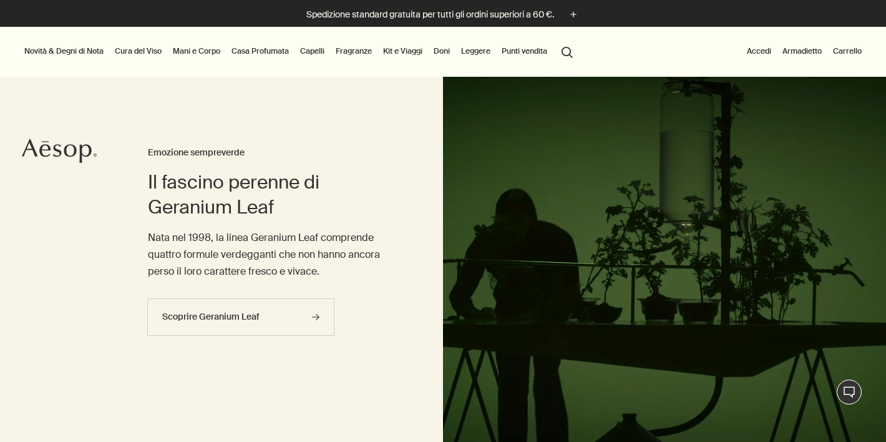
click at [209, 54] on link "Mani e Corpo" at bounding box center [196, 51] width 52 height 15
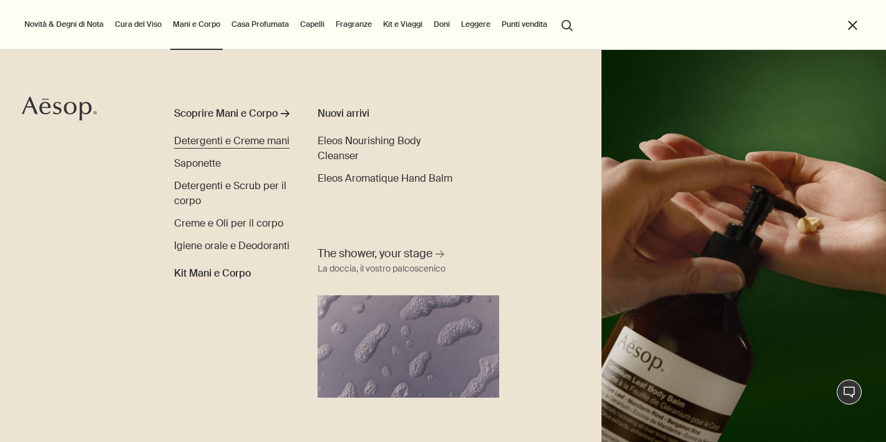
click at [239, 140] on span "Detergenti e Creme mani" at bounding box center [231, 140] width 115 height 13
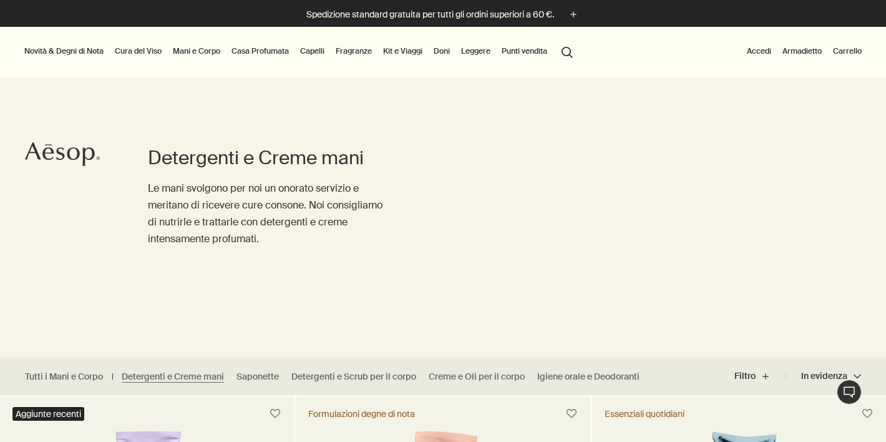
click at [190, 47] on link "Mani e Corpo" at bounding box center [196, 51] width 52 height 15
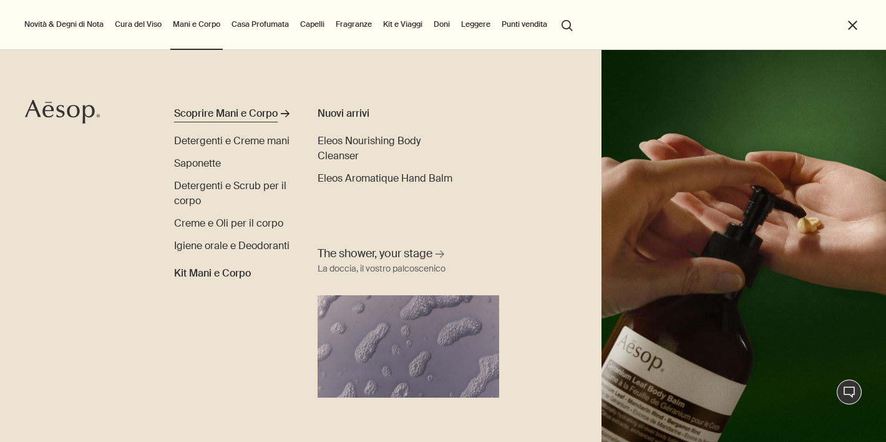
click at [183, 116] on div "Scoprire Mani e Corpo" at bounding box center [226, 113] width 104 height 15
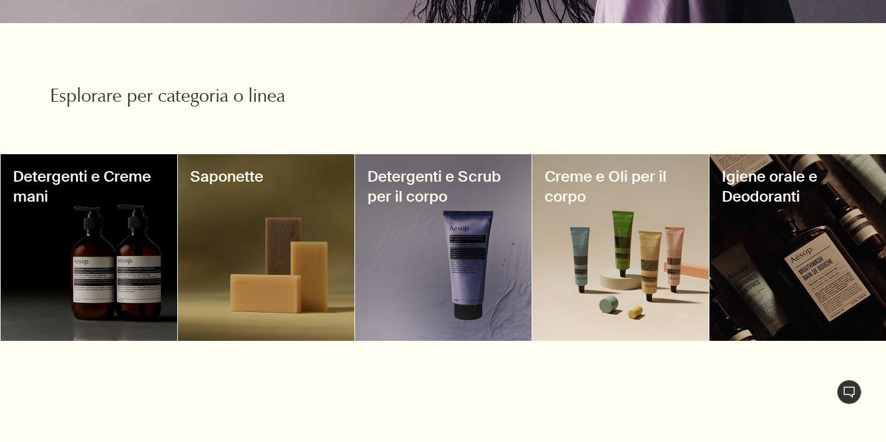
scroll to position [415, 0]
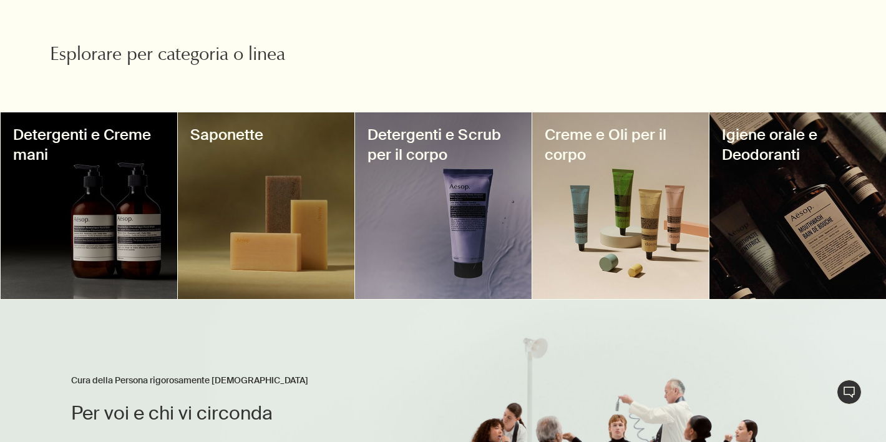
click at [134, 212] on div at bounding box center [89, 205] width 177 height 187
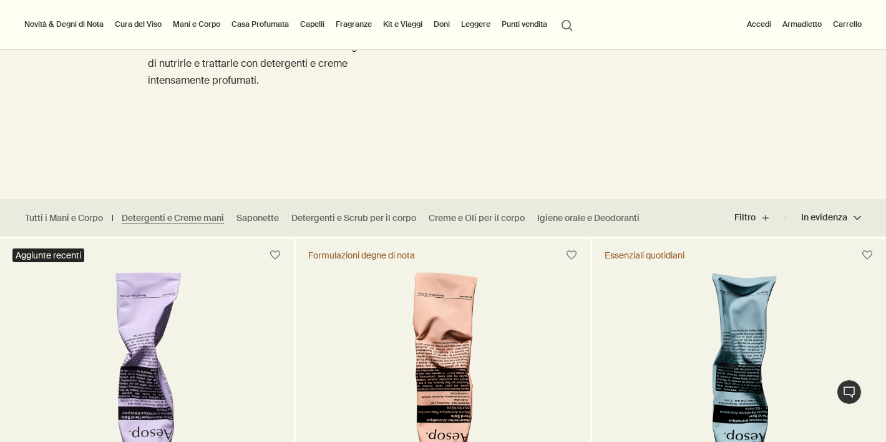
scroll to position [159, 0]
click at [76, 218] on link "Tutti i Mani e Corpo" at bounding box center [64, 218] width 78 height 12
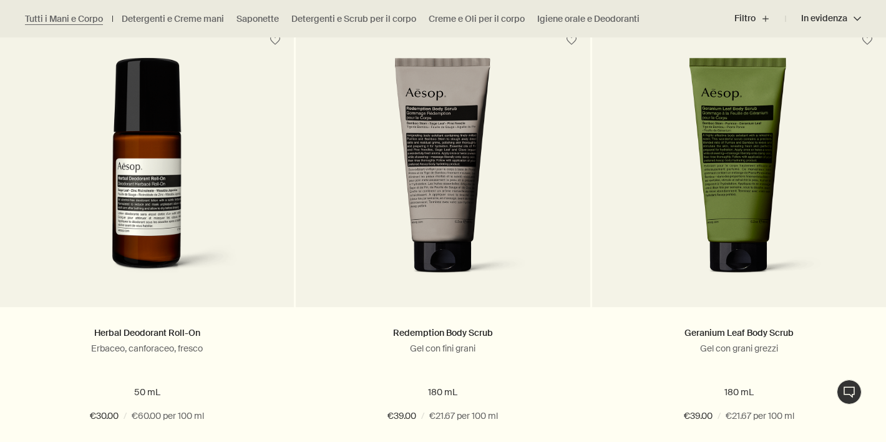
scroll to position [3581, 0]
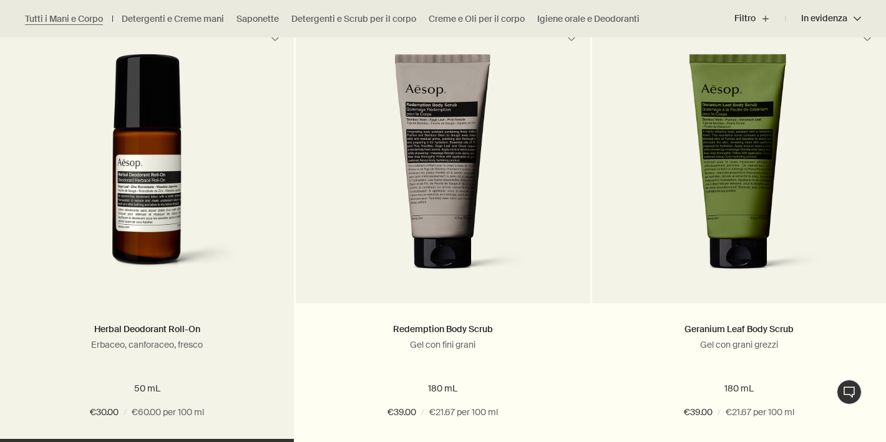
click at [154, 179] on img at bounding box center [147, 169] width 227 height 231
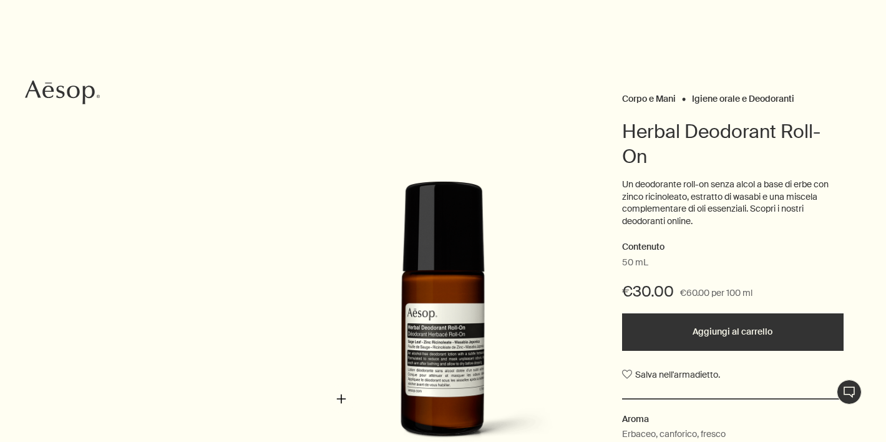
scroll to position [71, 0]
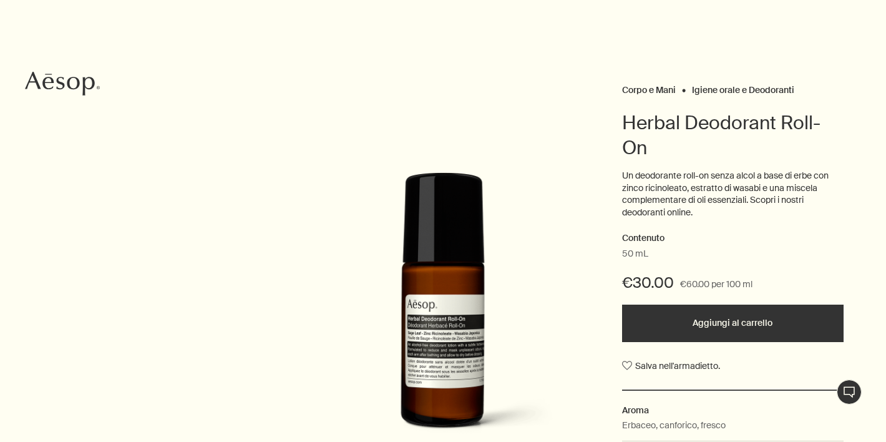
click at [748, 331] on button "Aggiungi al carrello" at bounding box center [733, 323] width 222 height 37
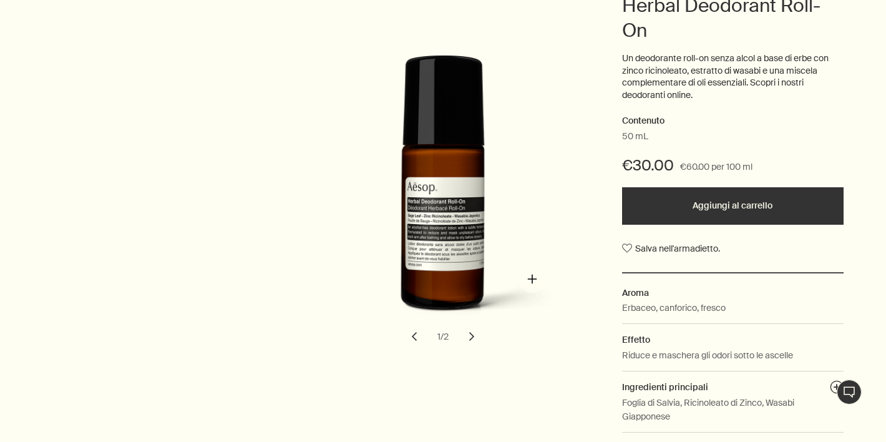
scroll to position [188, 0]
click at [679, 218] on button "Aggiunto al carrello Aggiungi al carrello" at bounding box center [733, 205] width 222 height 37
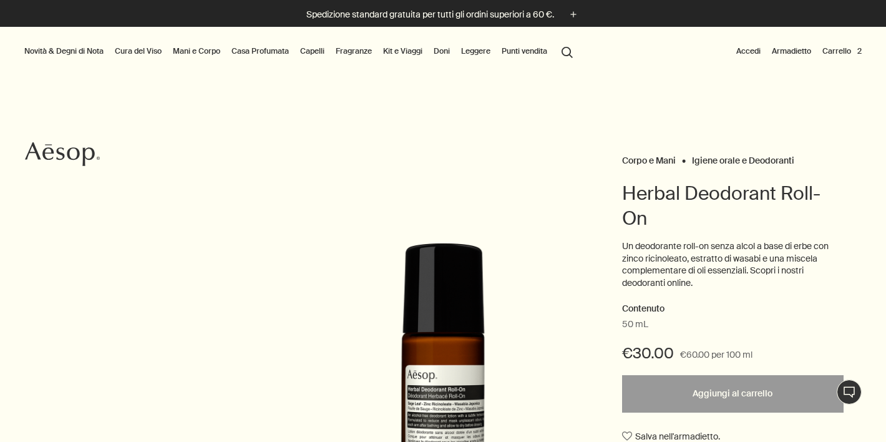
scroll to position [0, 0]
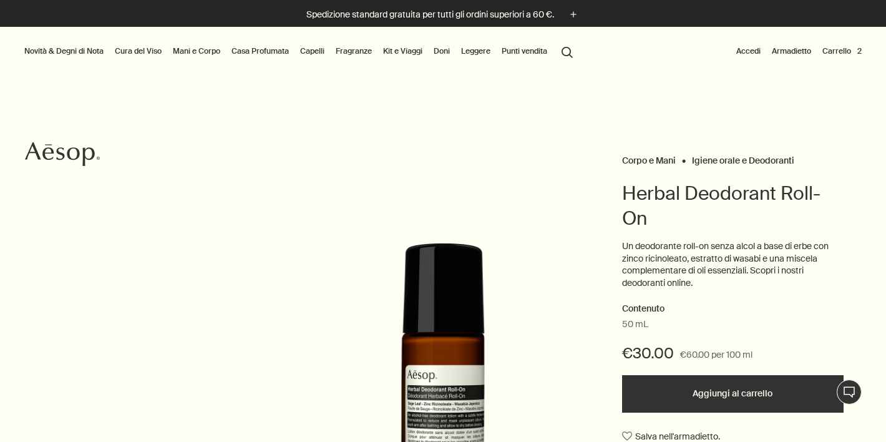
click at [189, 51] on link "Mani e Corpo" at bounding box center [196, 51] width 52 height 15
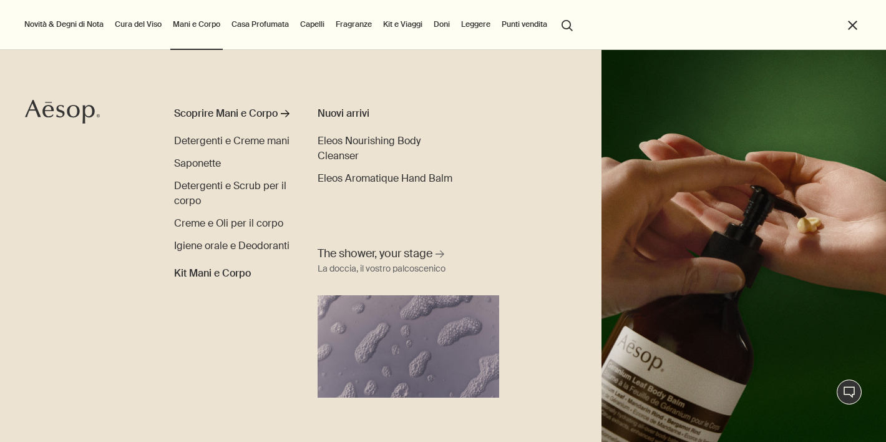
click at [343, 113] on div "Nuovi arrivi" at bounding box center [389, 113] width 142 height 15
click at [386, 262] on span "The shower, your stage" at bounding box center [375, 254] width 115 height 16
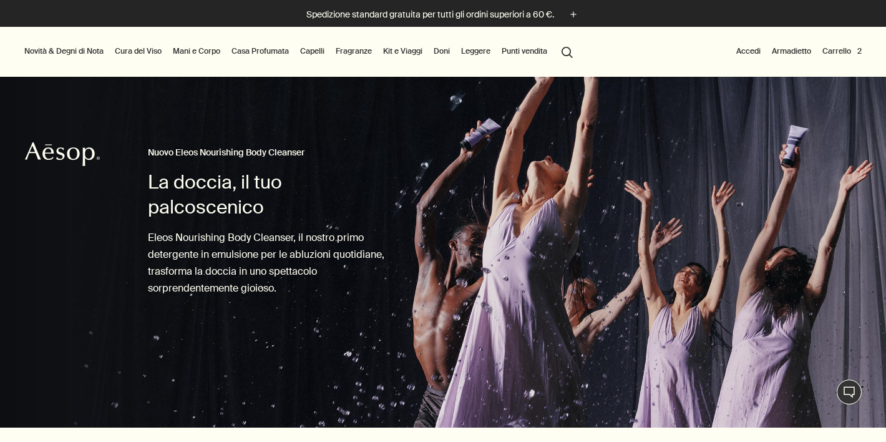
click at [184, 54] on link "Mani e Corpo" at bounding box center [196, 51] width 52 height 15
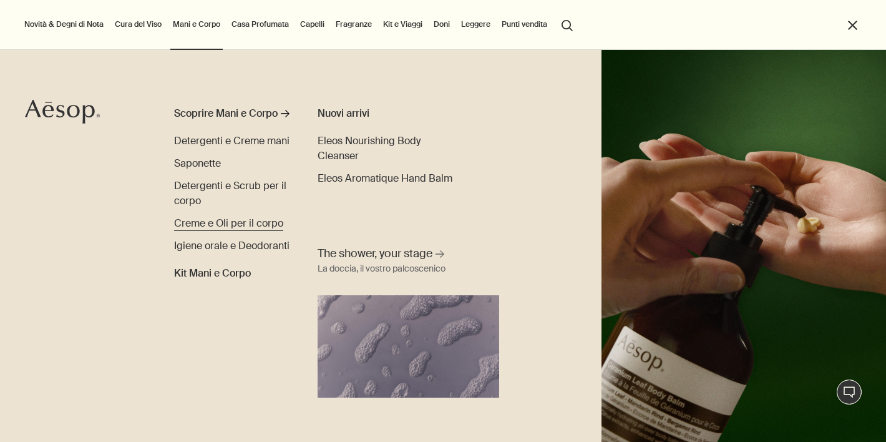
click at [224, 225] on span "Creme e Oli per il corpo" at bounding box center [228, 223] width 109 height 13
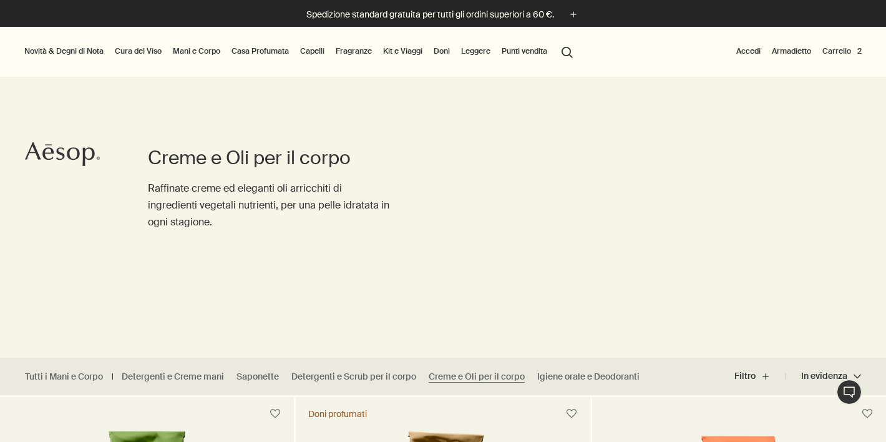
click at [572, 49] on button "search Cercare" at bounding box center [567, 51] width 22 height 24
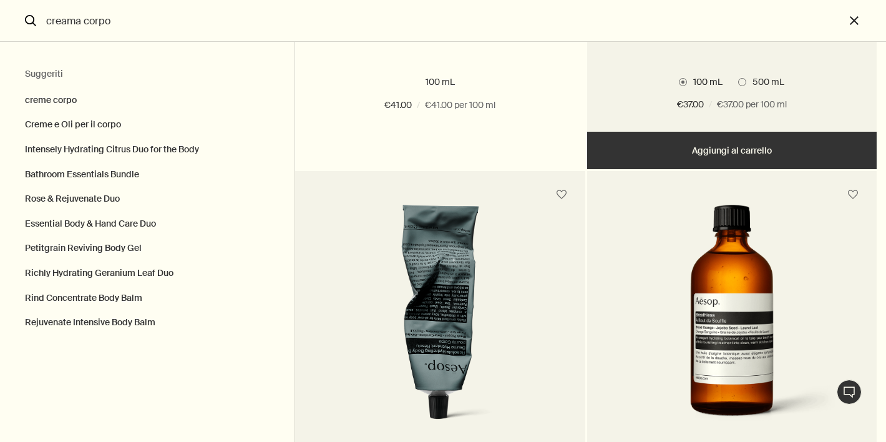
scroll to position [2221, 0]
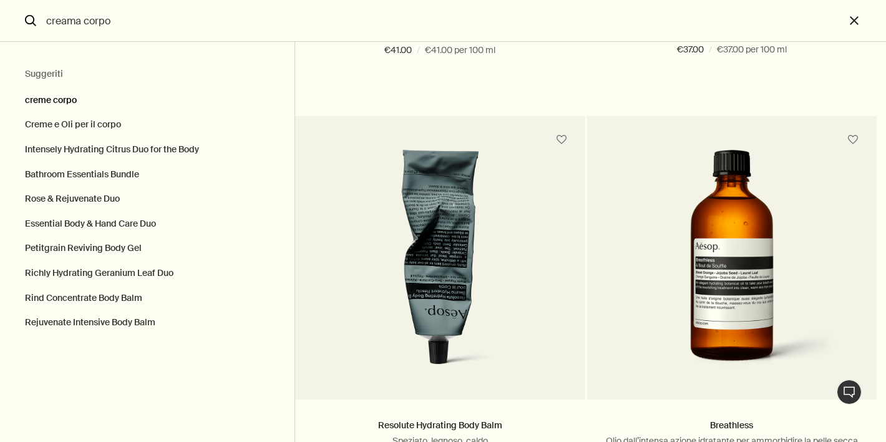
click at [62, 102] on button "creme corpo" at bounding box center [147, 97] width 295 height 31
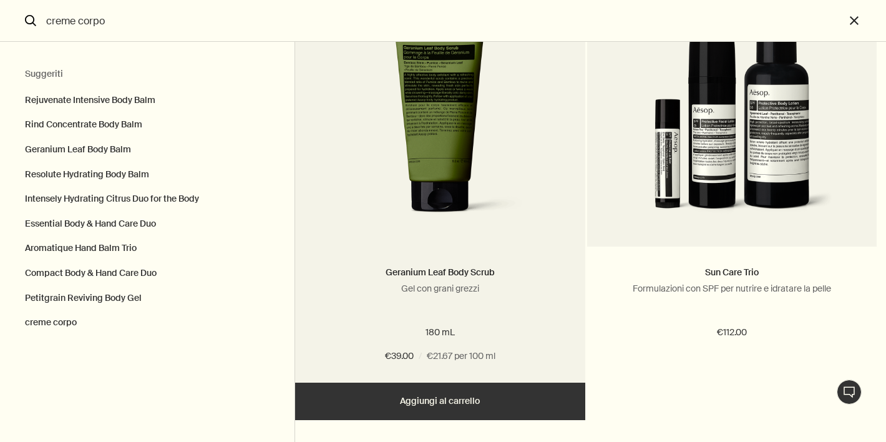
scroll to position [6001, 0]
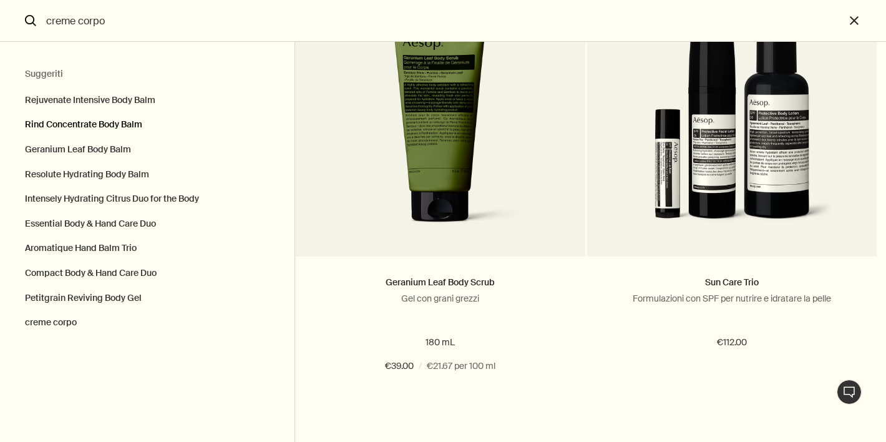
click at [109, 126] on button "Rind Concentrate Body Balm" at bounding box center [147, 124] width 295 height 25
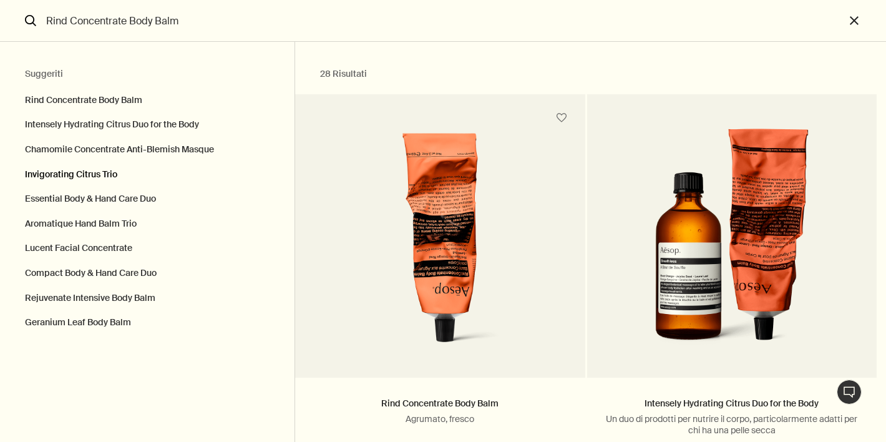
click at [92, 172] on button "Invigorating Citrus Trio" at bounding box center [147, 174] width 295 height 25
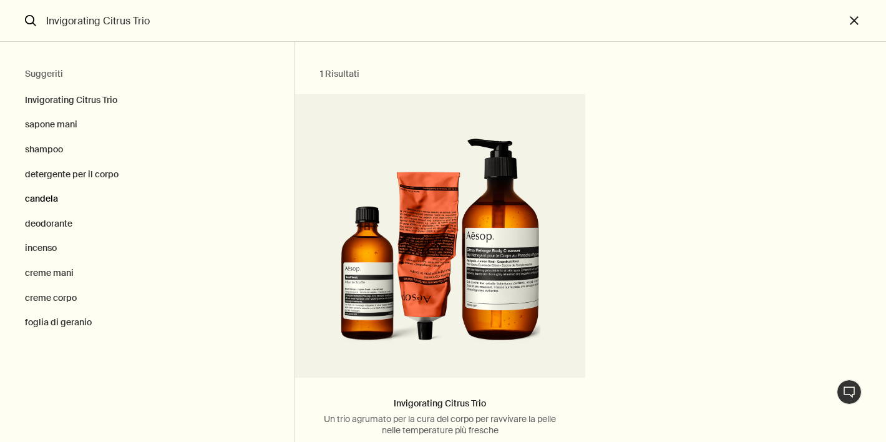
click at [46, 202] on button "candela" at bounding box center [147, 199] width 295 height 25
type input "candela"
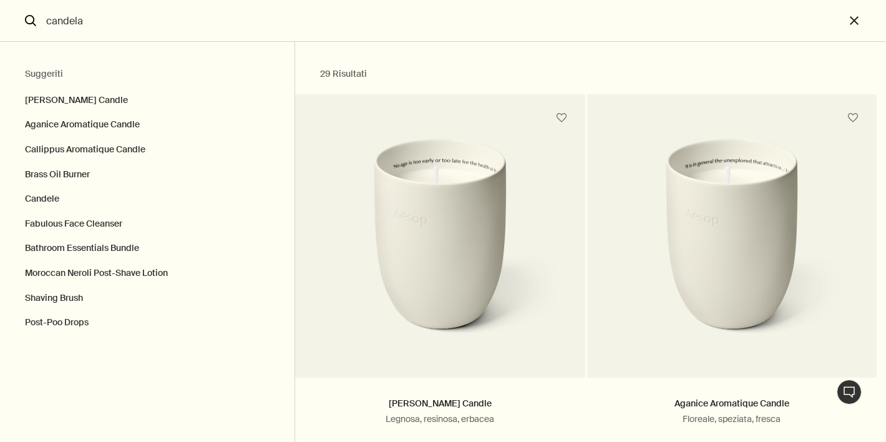
click at [86, 26] on input "candela" at bounding box center [443, 20] width 804 height 41
click at [100, 1] on input "candela" at bounding box center [443, 20] width 804 height 41
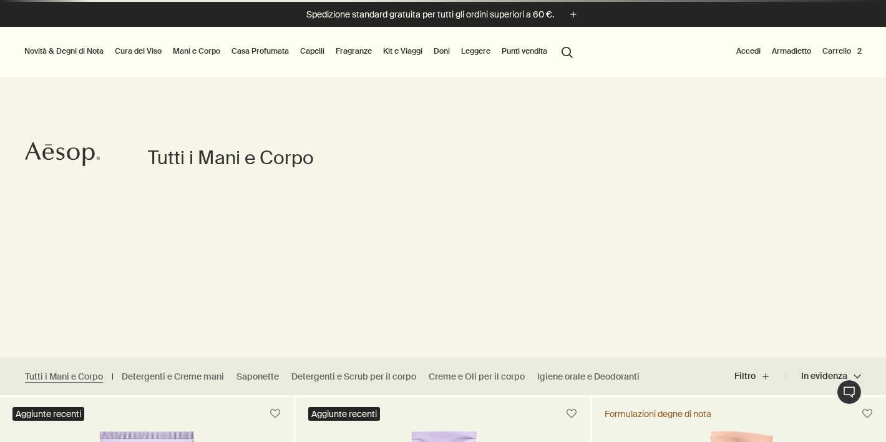
scroll to position [-3, 0]
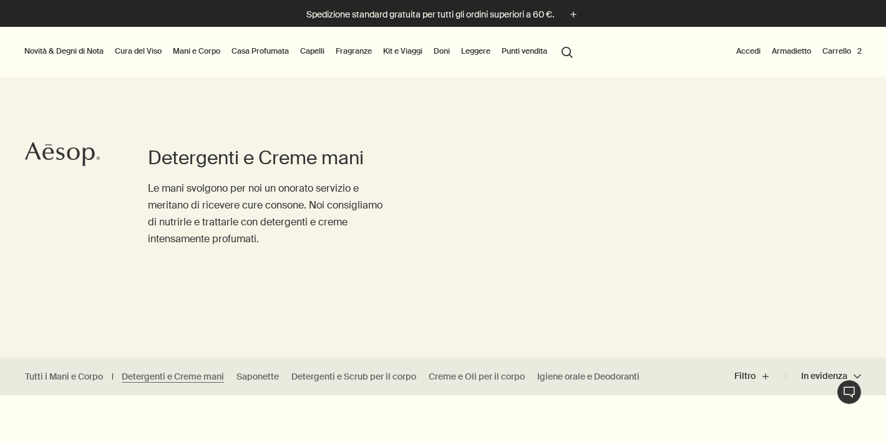
click at [195, 52] on link "Mani e Corpo" at bounding box center [196, 51] width 52 height 15
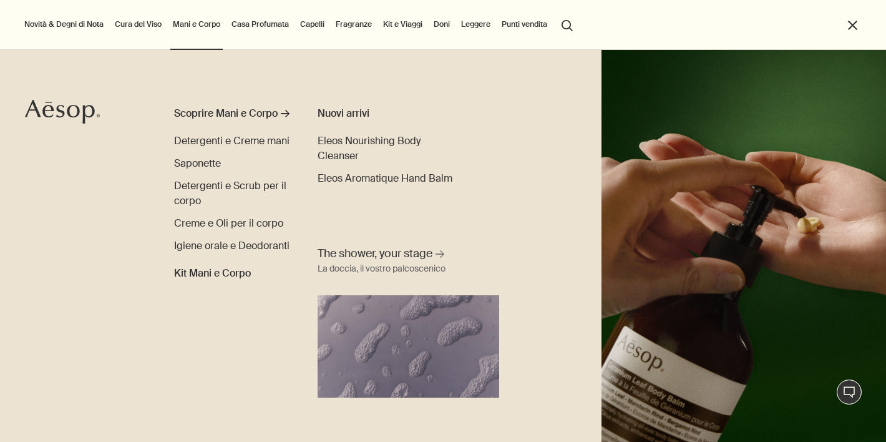
click at [573, 26] on button "search Cercare" at bounding box center [567, 24] width 22 height 24
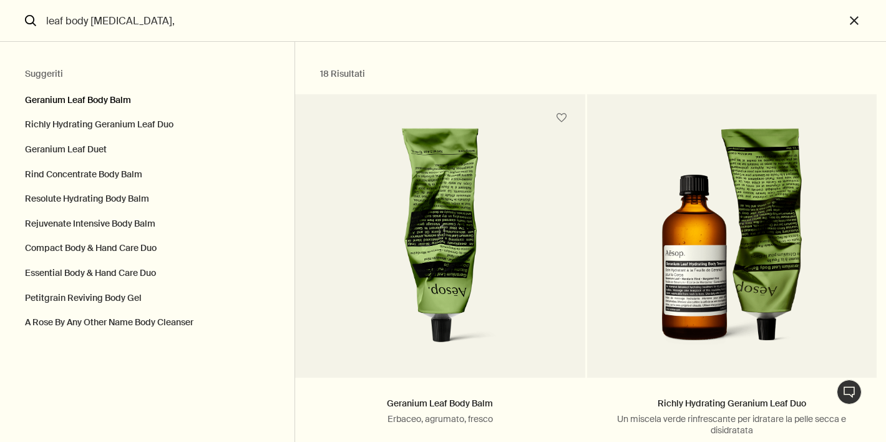
click at [112, 101] on button "Geranium Leaf Body Balm" at bounding box center [147, 97] width 295 height 31
type input "Geranium Leaf Body Balm"
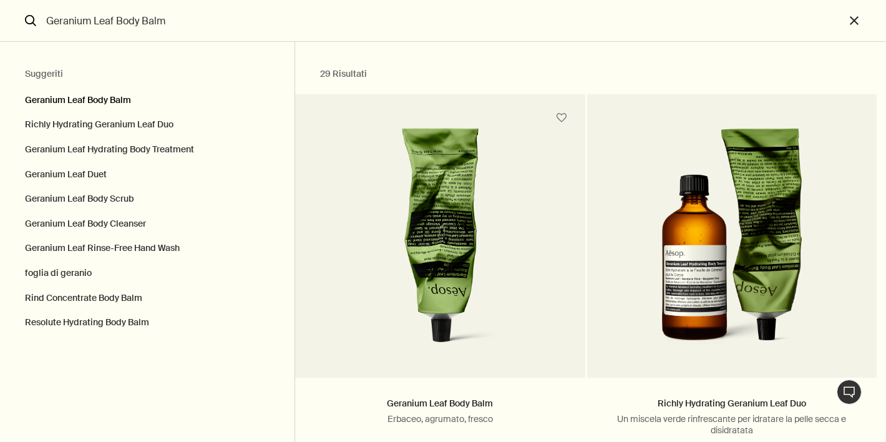
click at [114, 100] on button "Geranium Leaf Body Balm" at bounding box center [147, 97] width 295 height 31
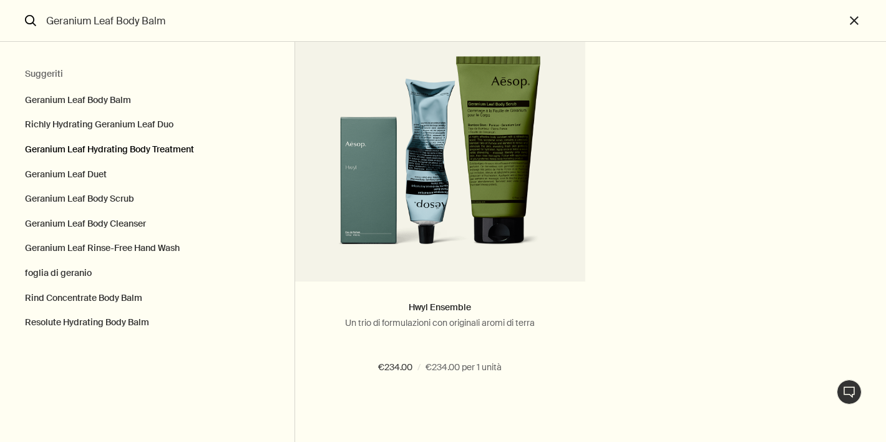
scroll to position [6481, 0]
drag, startPoint x: 190, startPoint y: 25, endPoint x: 21, endPoint y: 22, distance: 169.2
click at [21, 22] on form "Geranium Leaf Body Balm search" at bounding box center [422, 21] width 845 height 42
